Goal: Information Seeking & Learning: Find contact information

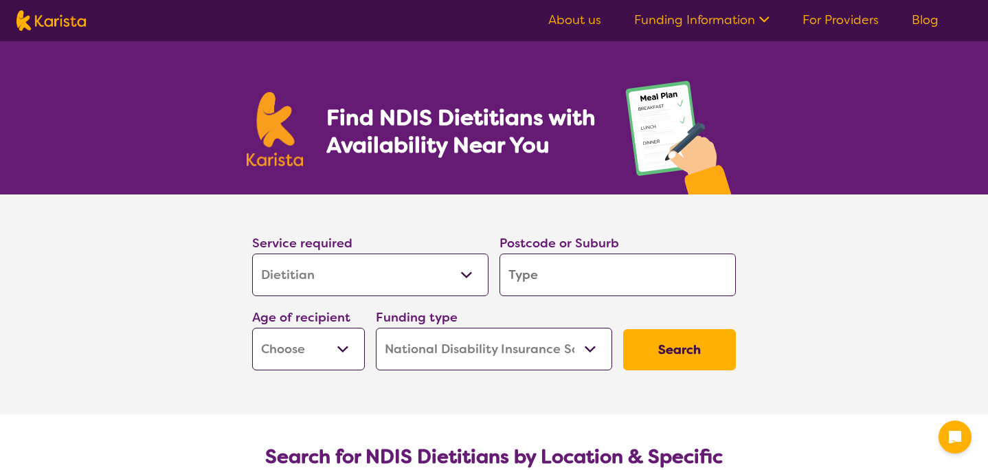
select select "Dietitian"
select select "NDIS"
select select "Dietitian"
select select "NDIS"
click at [534, 268] on input "search" at bounding box center [617, 274] width 236 height 43
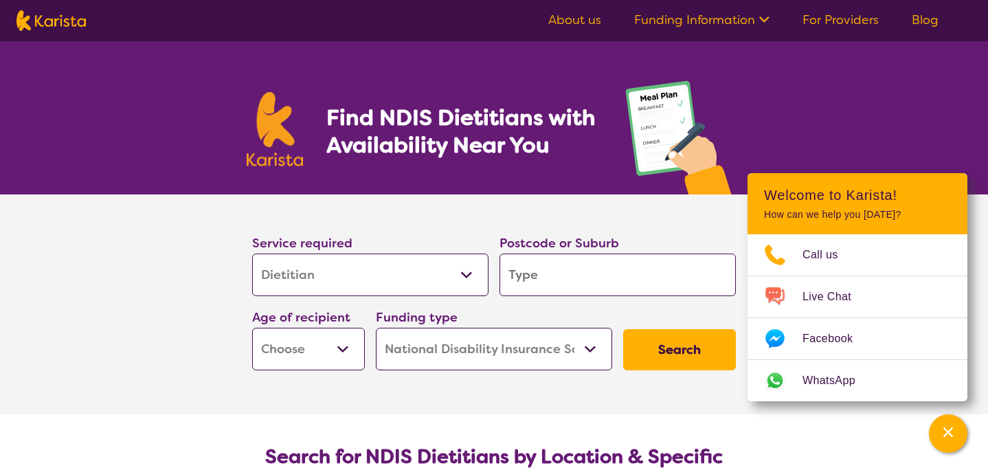
type input "4"
type input "43"
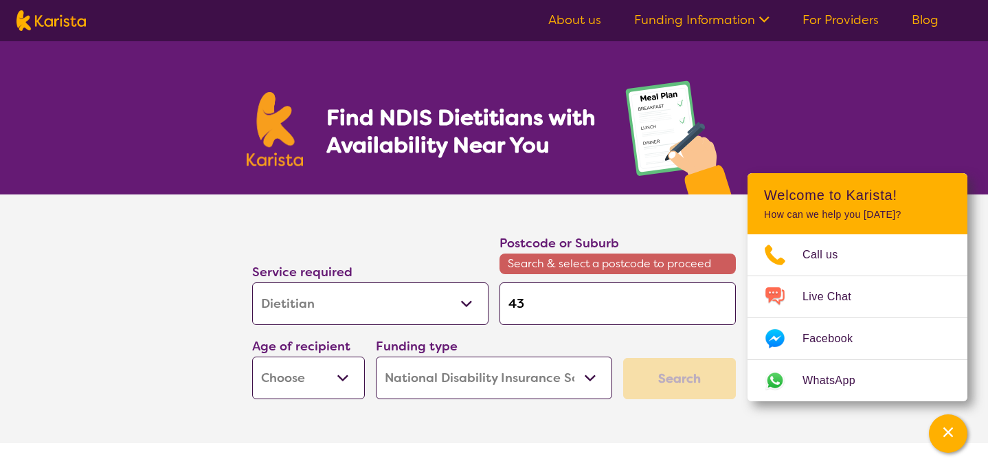
type input "435"
type input "4350"
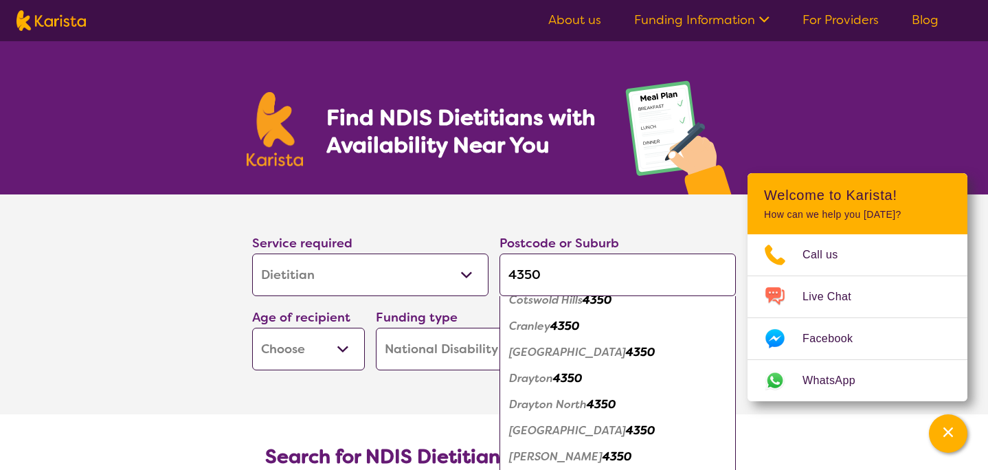
scroll to position [144, 0]
type input "4350"
click at [598, 429] on em "[GEOGRAPHIC_DATA]" at bounding box center [567, 429] width 117 height 14
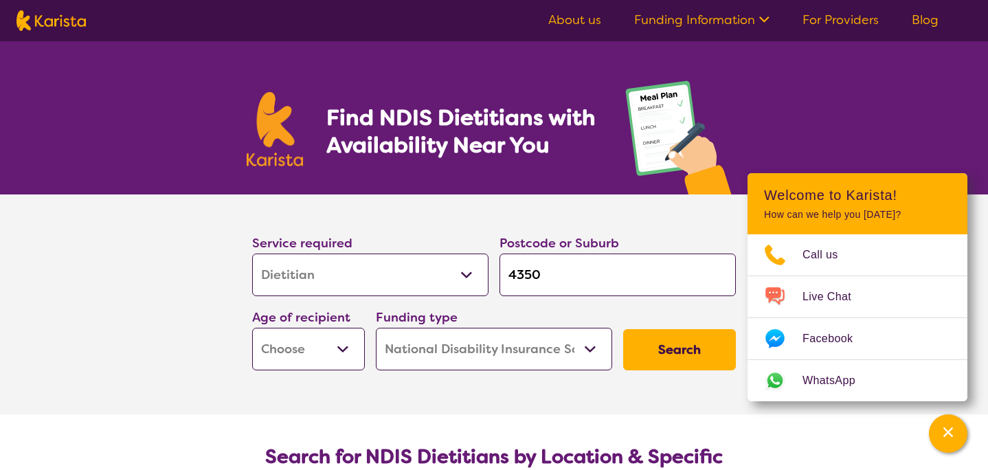
scroll to position [0, 0]
click at [660, 348] on button "Search" at bounding box center [679, 349] width 113 height 41
click at [337, 347] on select "Early Childhood - 0 to 9 Child - 10 to 11 Adolescent - 12 to 17 Adult - 18 to 6…" at bounding box center [308, 349] width 113 height 43
select select "AD"
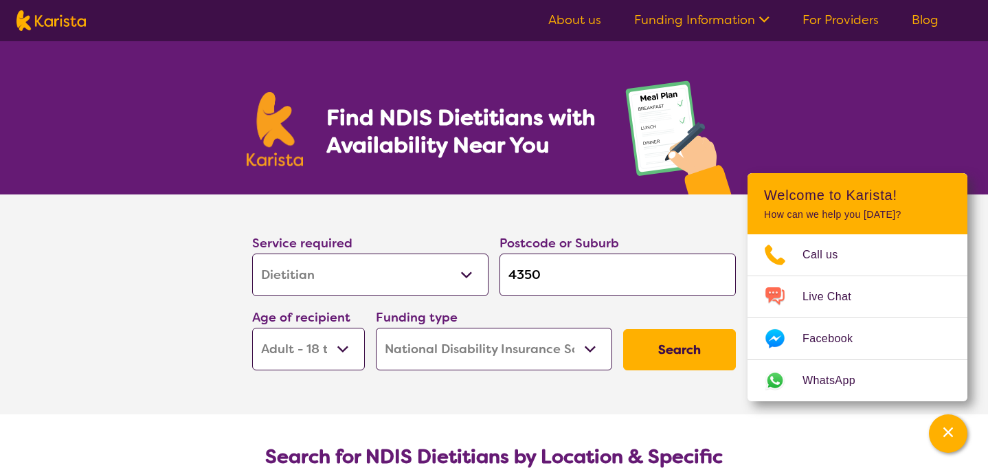
click at [542, 350] on select "Home Care Package (HCP) National Disability Insurance Scheme (NDIS) I don't know" at bounding box center [494, 349] width 236 height 43
click at [658, 345] on button "Search" at bounding box center [679, 349] width 113 height 41
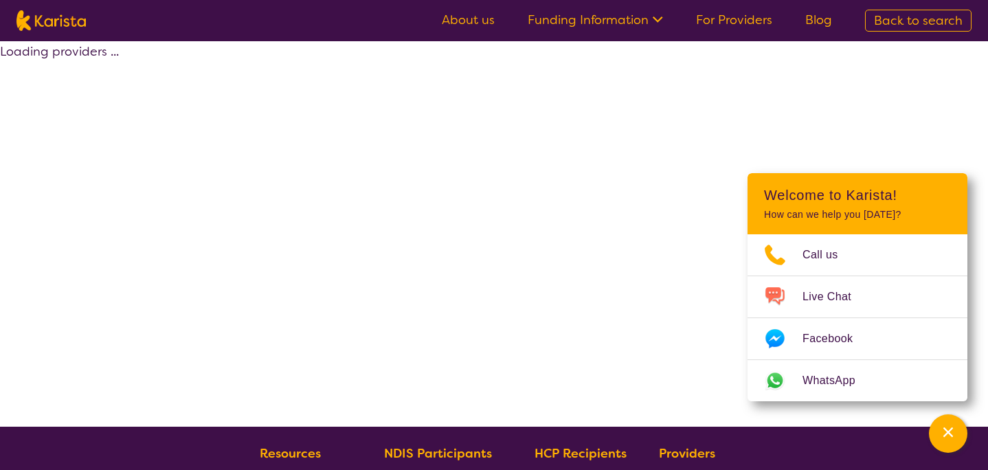
select select "by_score"
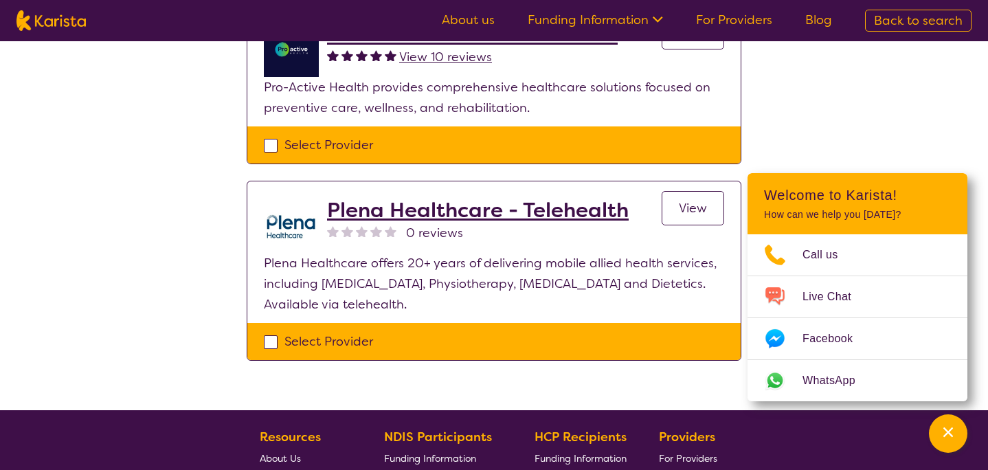
scroll to position [190, 0]
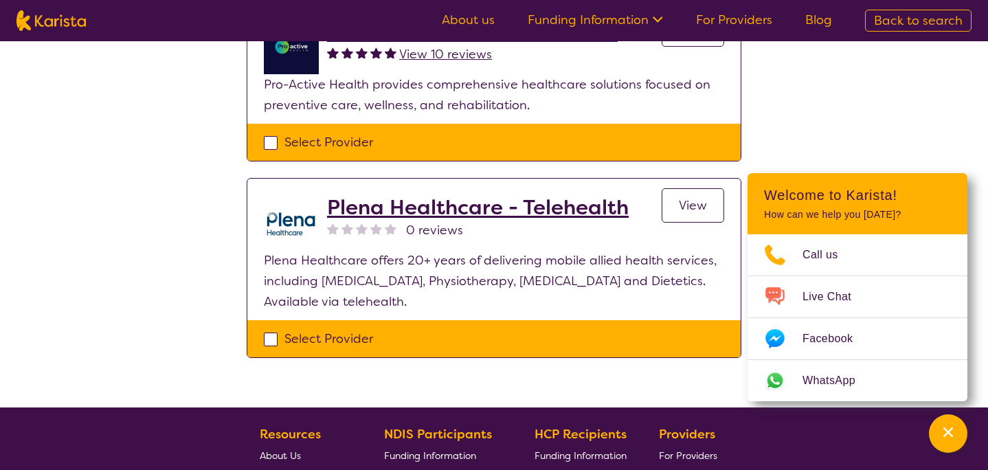
click at [442, 209] on h2 "Plena Healthcare - Telehealth" at bounding box center [477, 207] width 301 height 25
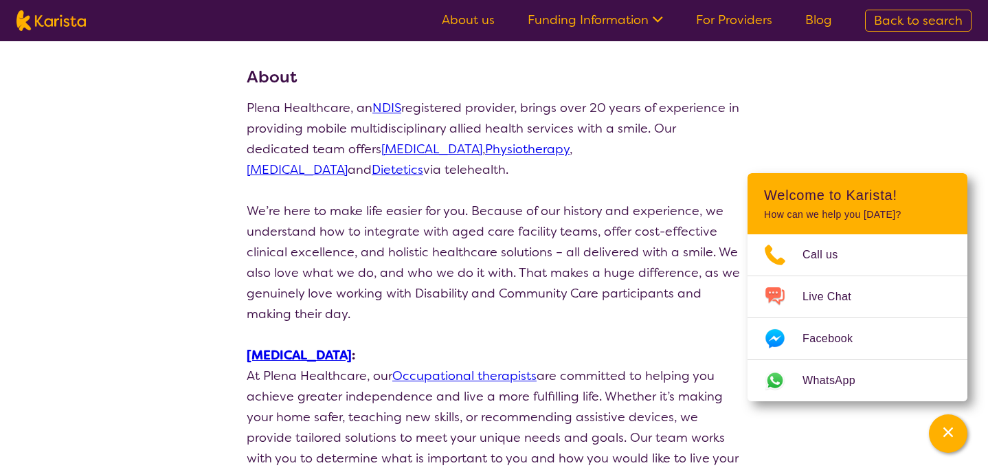
scroll to position [166, 0]
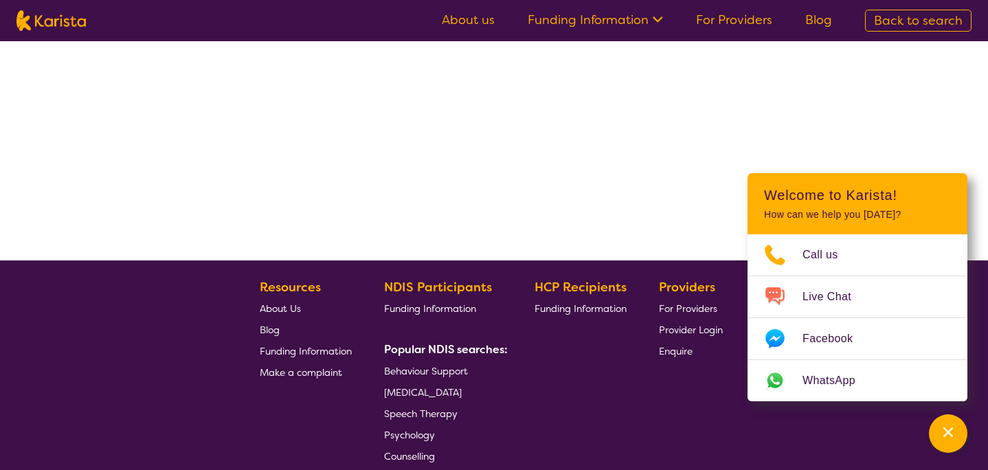
scroll to position [190, 0]
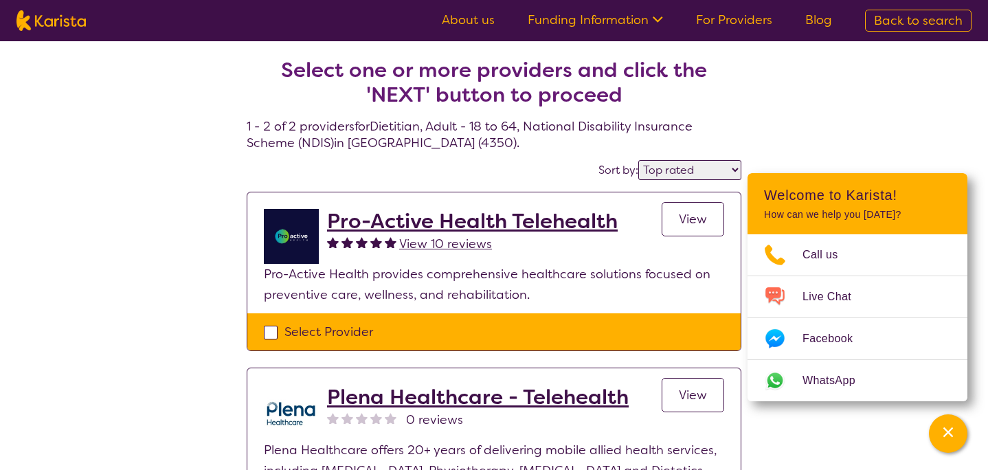
select select "Dietitian"
select select "AD"
select select "NDIS"
select select "Dietitian"
select select "AD"
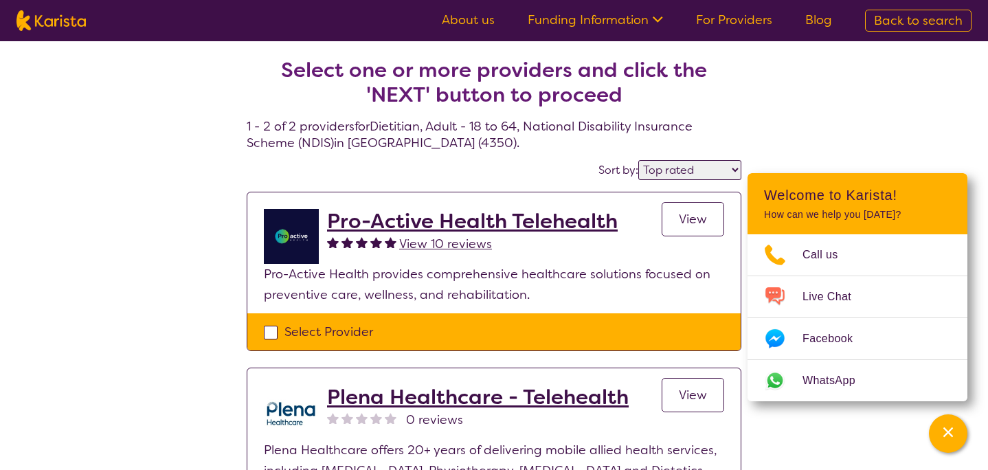
select select "NDIS"
